Goal: Task Accomplishment & Management: Manage account settings

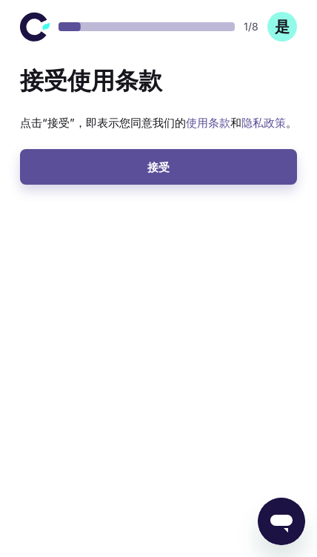
click at [56, 165] on button "接受" at bounding box center [158, 167] width 277 height 36
click at [211, 120] on font "使用条款" at bounding box center [208, 123] width 45 height 14
click at [230, 173] on button "接受" at bounding box center [158, 167] width 277 height 36
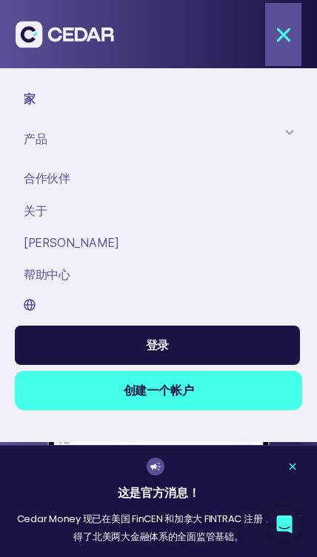
click at [293, 133] on div at bounding box center [290, 133] width 12 height 12
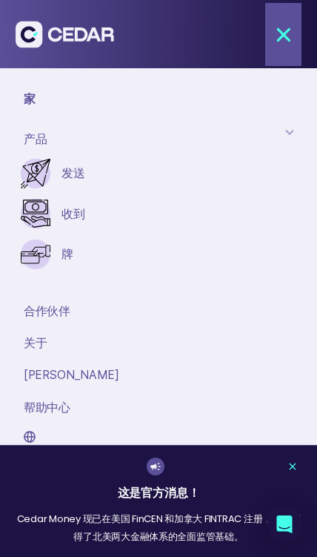
click at [49, 243] on img at bounding box center [36, 255] width 30 height 30
click at [167, 173] on link "发送" at bounding box center [134, 173] width 145 height 17
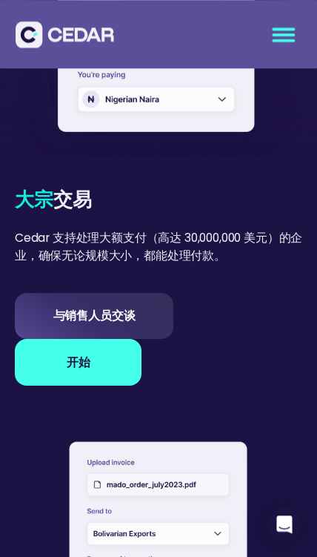
scroll to position [766, 0]
click at [40, 375] on link "开始" at bounding box center [78, 363] width 127 height 46
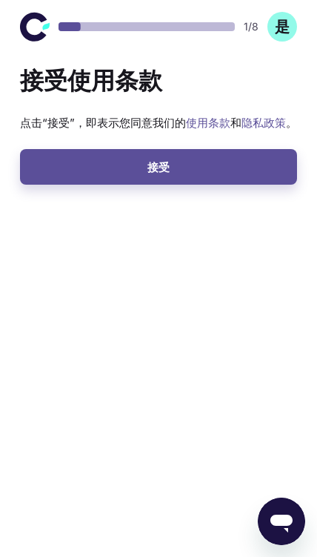
click at [208, 178] on button "接受" at bounding box center [158, 167] width 277 height 36
